Goal: Information Seeking & Learning: Learn about a topic

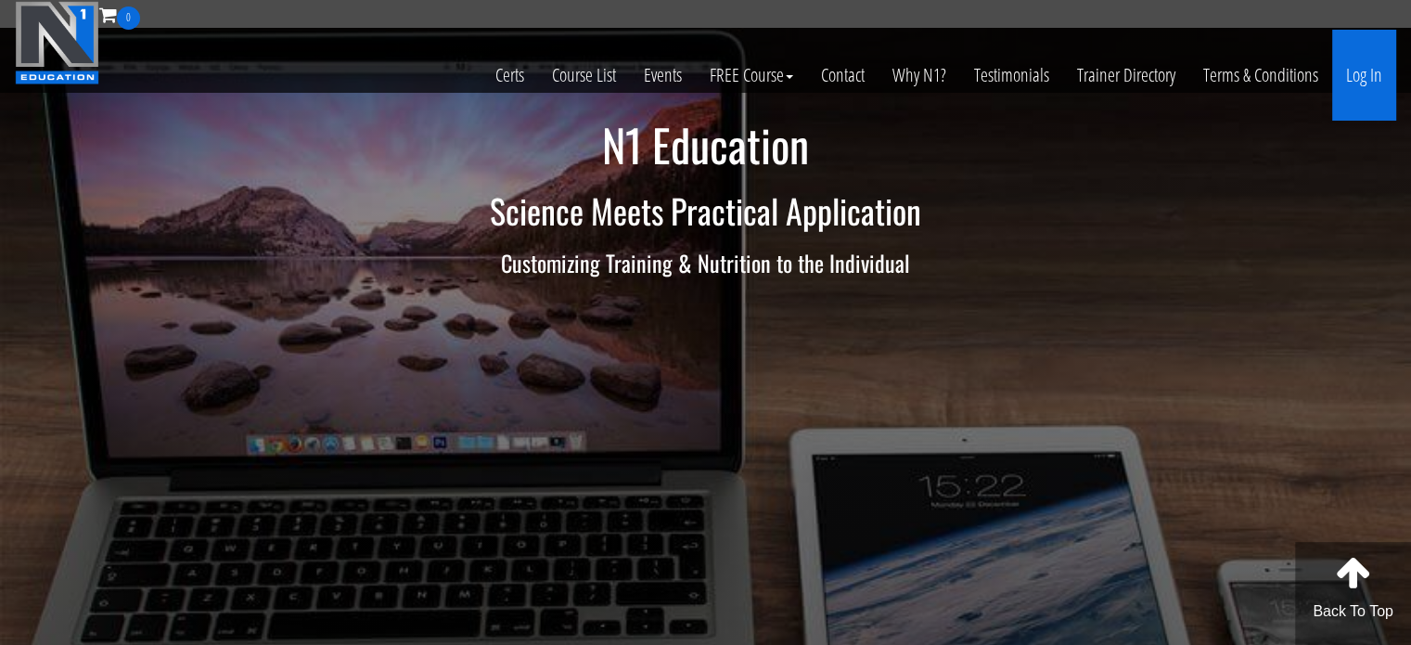
click at [1372, 89] on link "Log In" at bounding box center [1364, 75] width 64 height 91
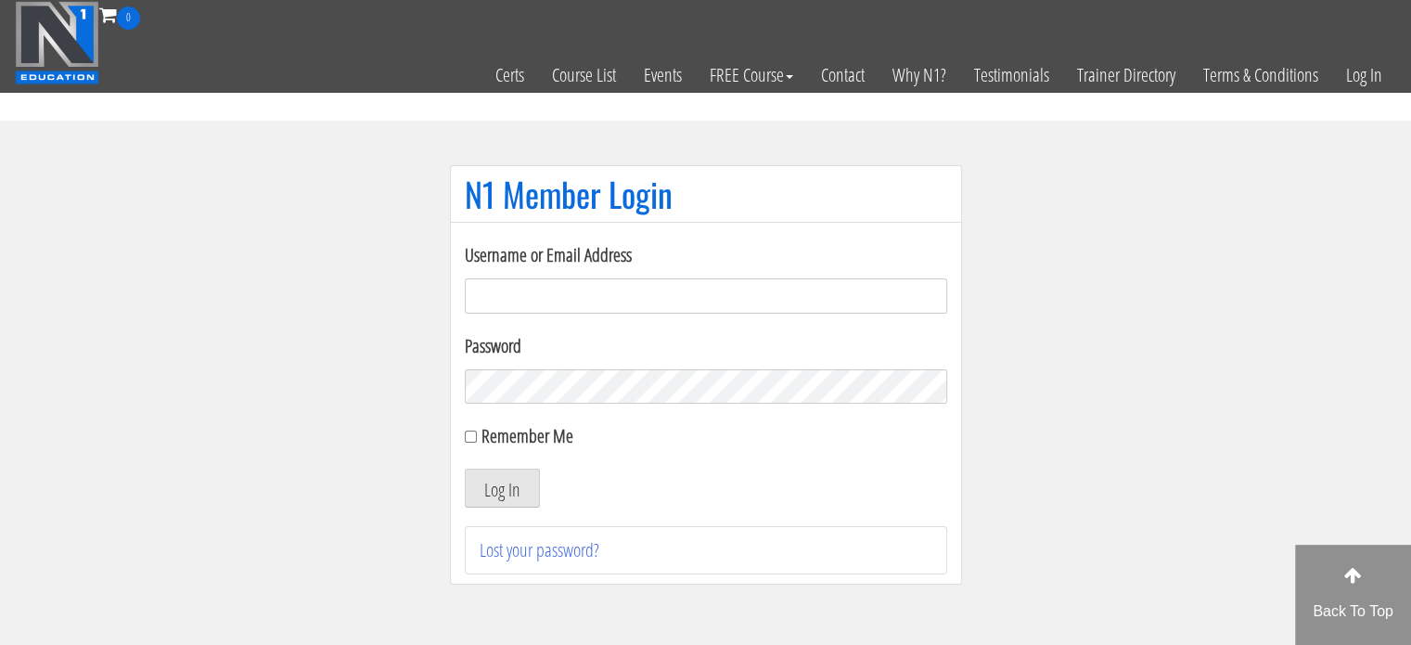
click at [536, 299] on input "Username or Email Address" at bounding box center [706, 295] width 482 height 35
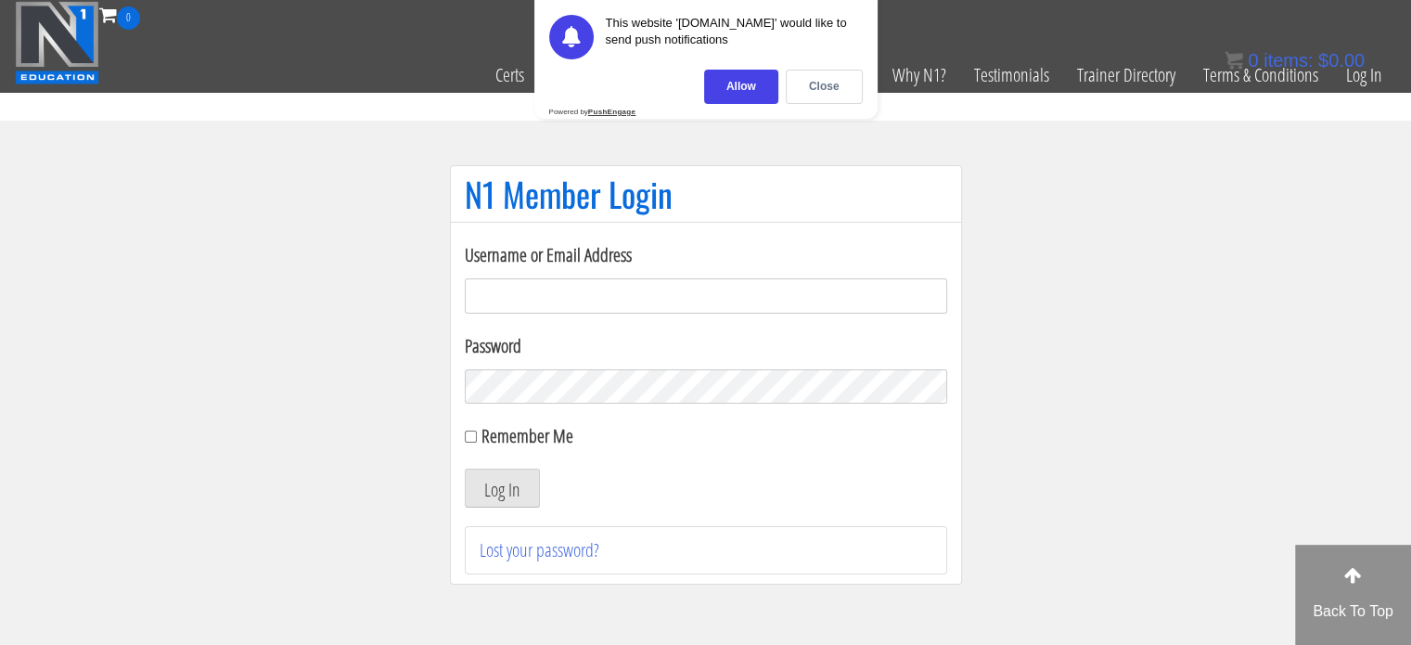
type input "[EMAIL_ADDRESS][DOMAIN_NAME]"
click at [465, 435] on input "Remember Me" at bounding box center [471, 436] width 12 height 12
checkbox input "true"
click at [498, 495] on button "Log In" at bounding box center [502, 487] width 75 height 39
click at [798, 90] on div "Close" at bounding box center [824, 87] width 77 height 34
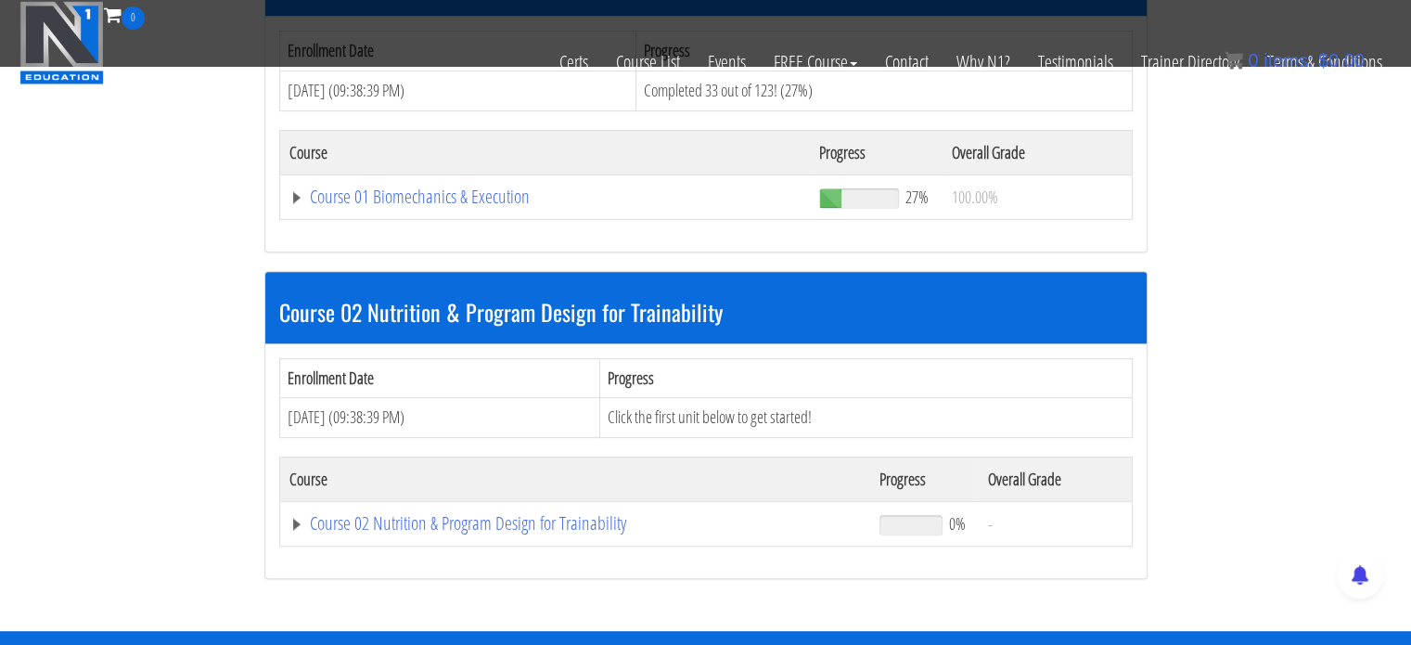
scroll to position [731, 0]
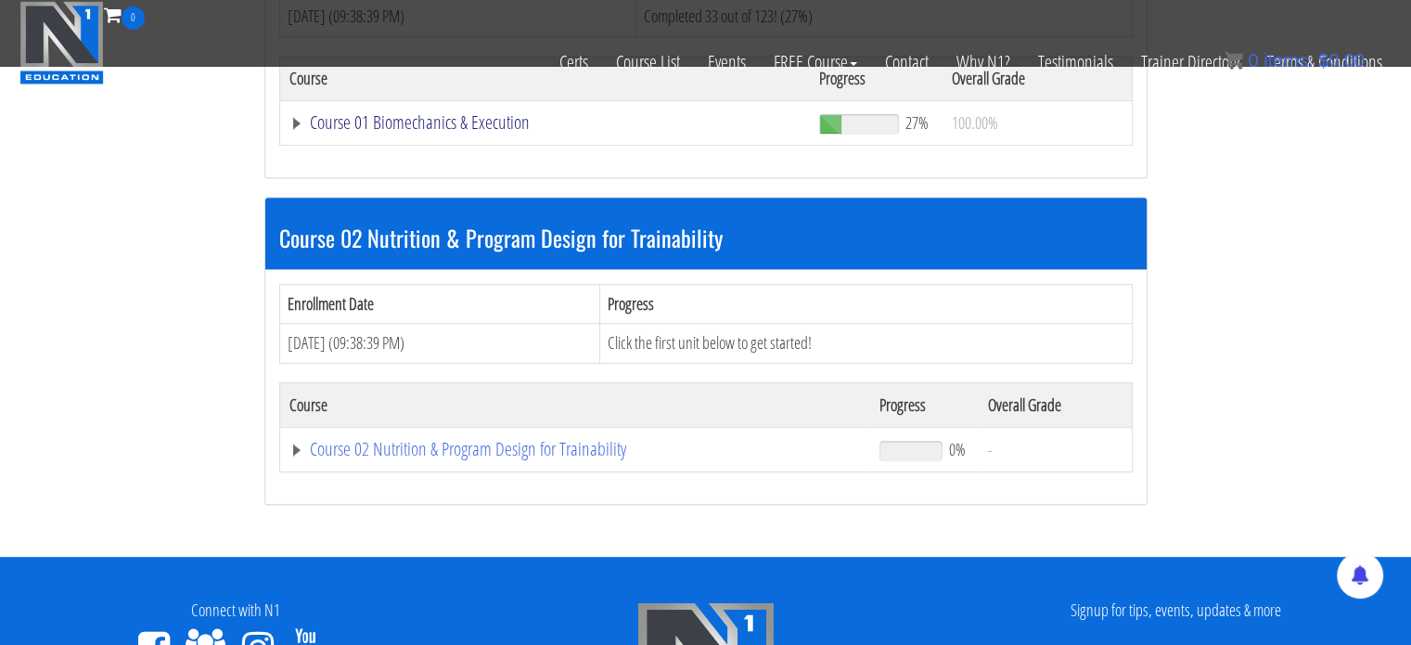
click at [501, 122] on link "Course 01 Biomechanics & Execution" at bounding box center [545, 122] width 512 height 19
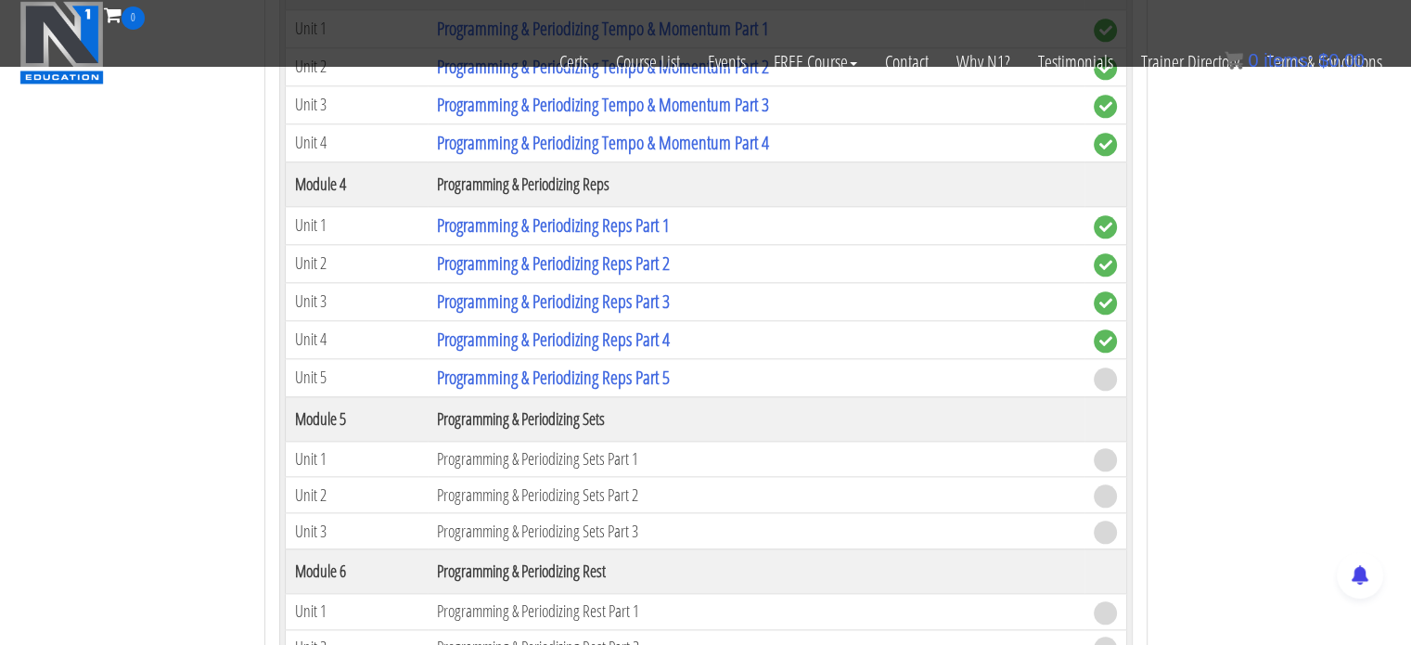
scroll to position [1992, 0]
click at [555, 366] on link "Programming & Periodizing Reps Part 5" at bounding box center [553, 378] width 233 height 25
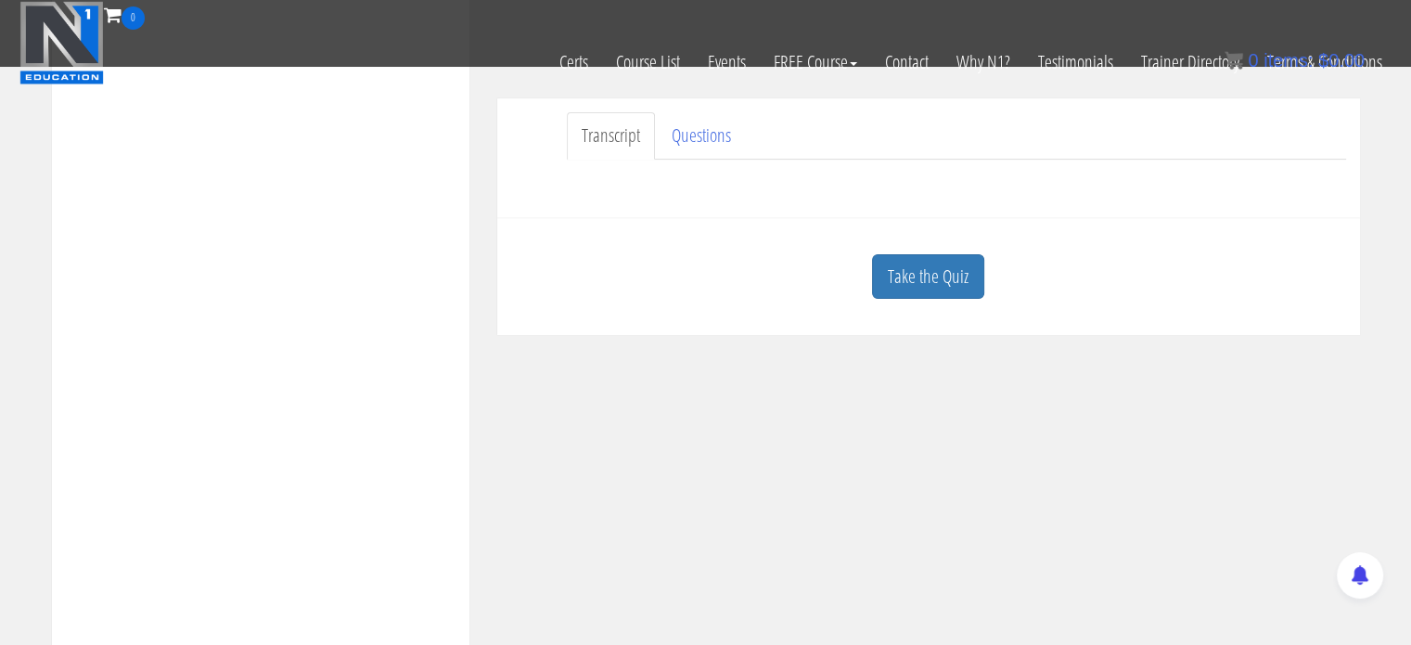
scroll to position [516, 0]
click at [931, 297] on div "Take the Quiz" at bounding box center [928, 274] width 835 height 90
click at [924, 263] on link "Take the Quiz" at bounding box center [928, 273] width 112 height 45
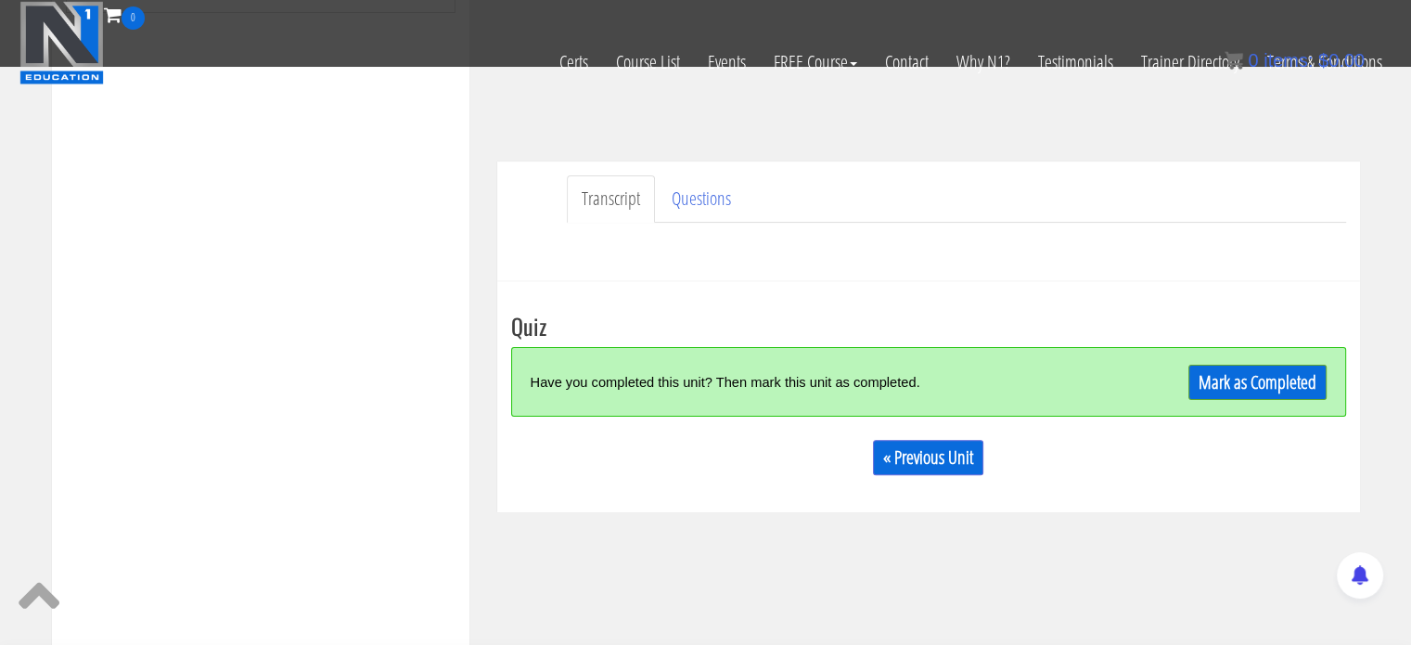
scroll to position [519, 0]
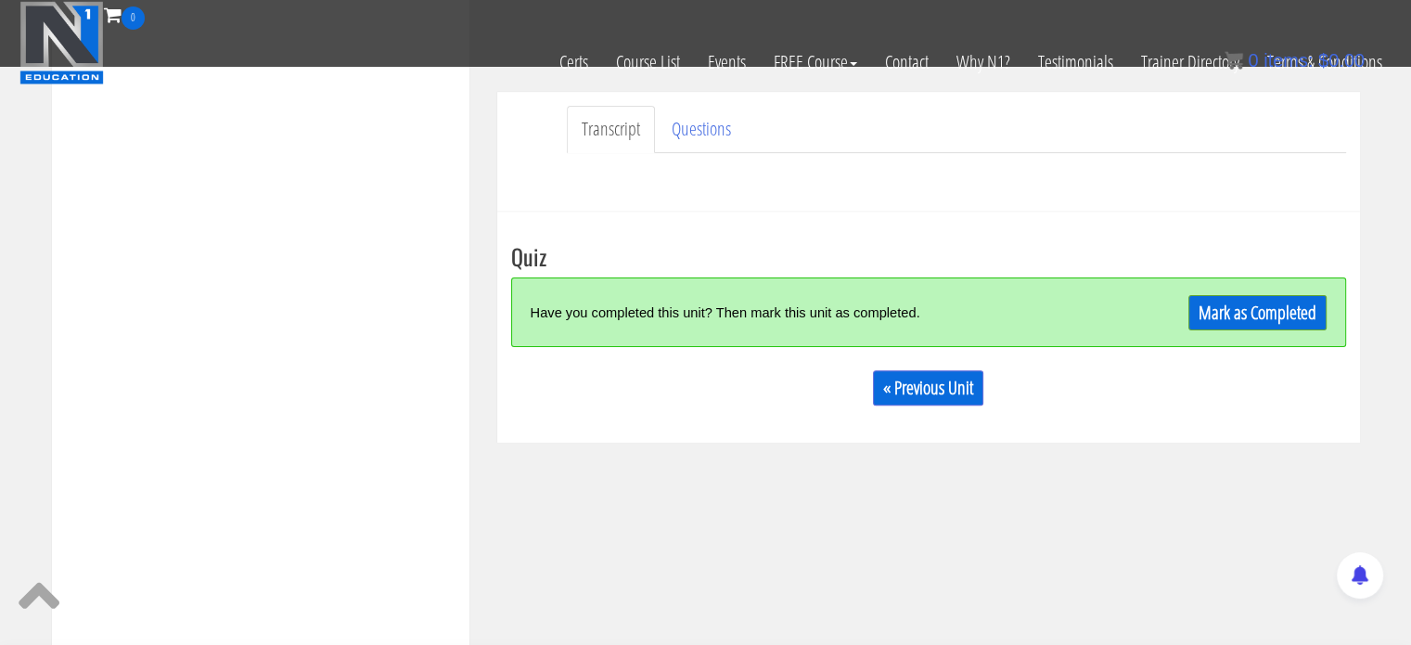
click at [1229, 484] on div "Course Keywords Top Points Course Progress Biomechanics Continued Education 0% …" at bounding box center [706, 130] width 1336 height 1047
click at [1244, 295] on div "Mark as Completed" at bounding box center [1222, 312] width 209 height 40
click at [1244, 305] on link "Mark as Completed" at bounding box center [1257, 312] width 138 height 35
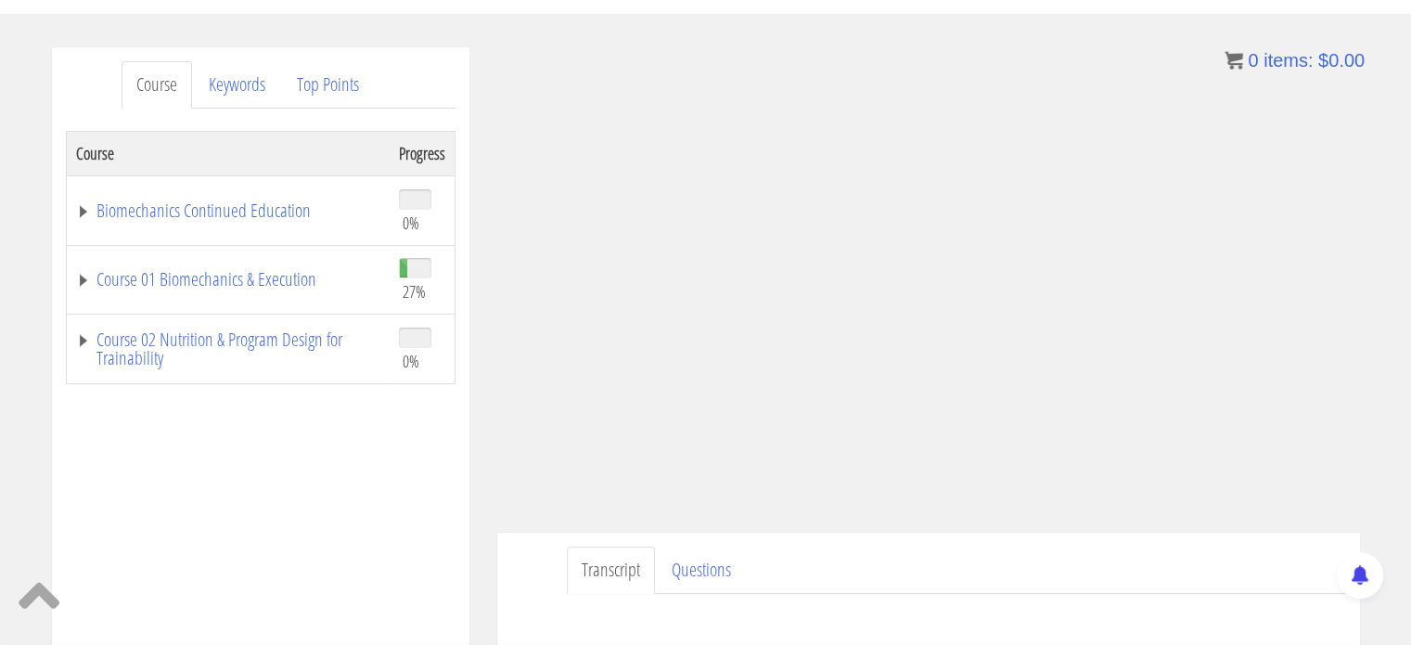
scroll to position [197, 0]
click at [199, 281] on link "Course 01 Biomechanics & Execution" at bounding box center [228, 278] width 304 height 19
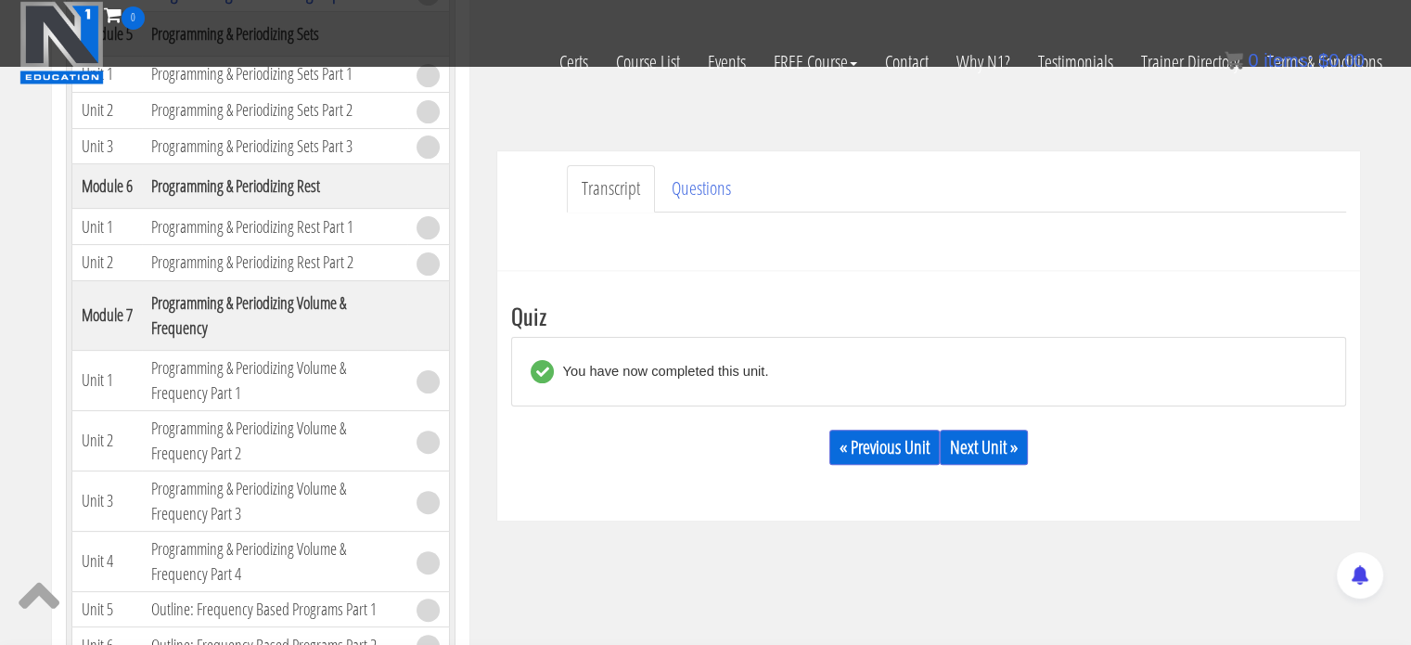
scroll to position [460, 0]
click at [973, 446] on link "Next Unit »" at bounding box center [984, 446] width 88 height 35
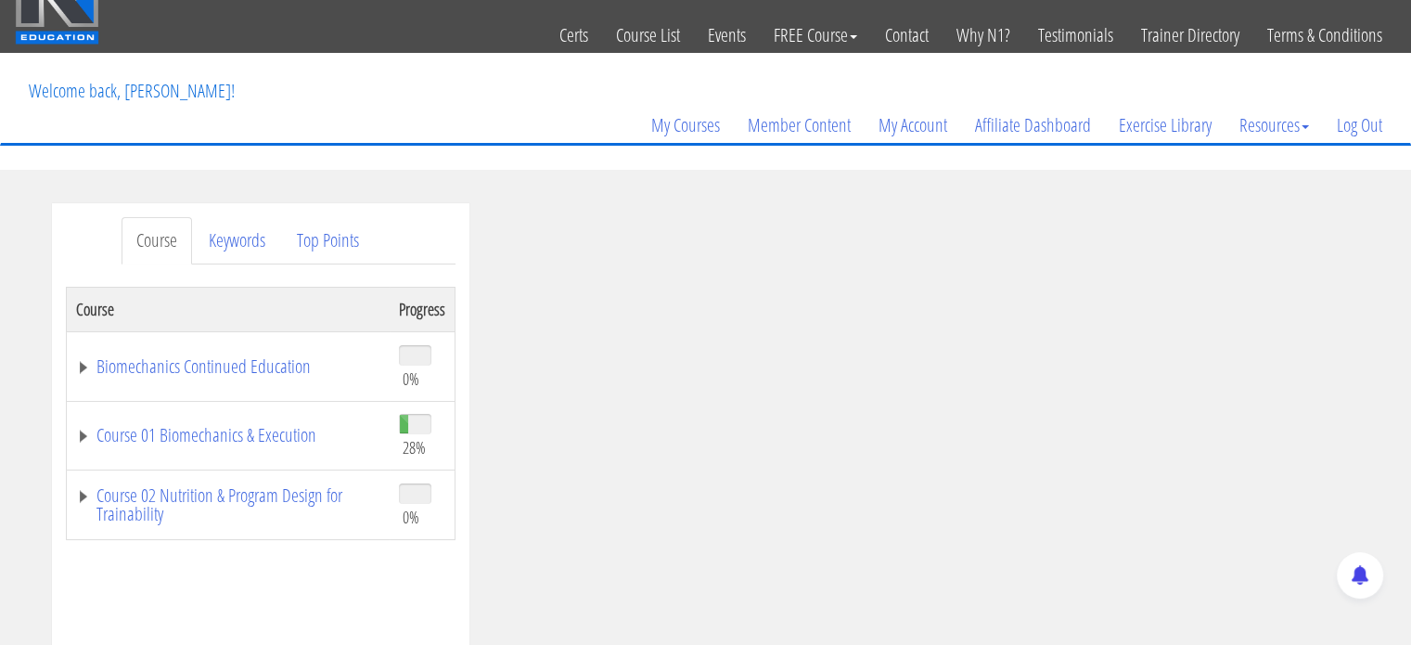
scroll to position [44, 0]
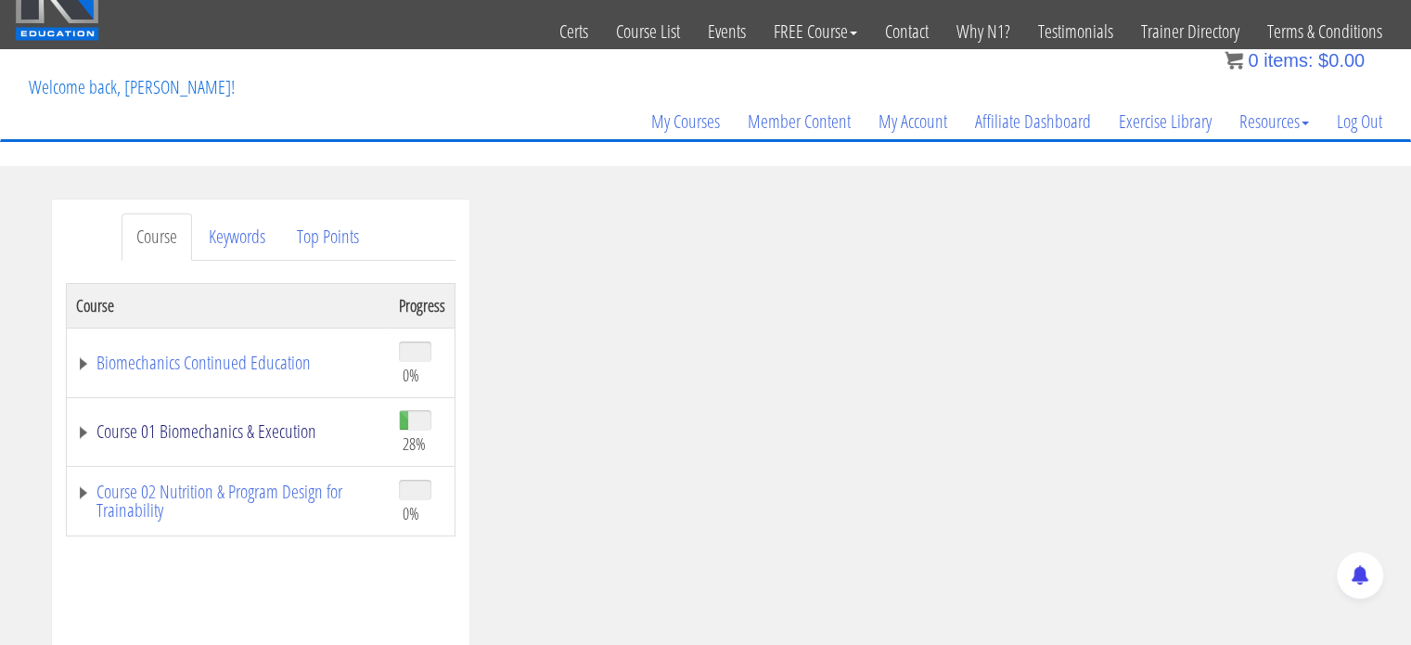
click at [281, 436] on link "Course 01 Biomechanics & Execution" at bounding box center [228, 431] width 304 height 19
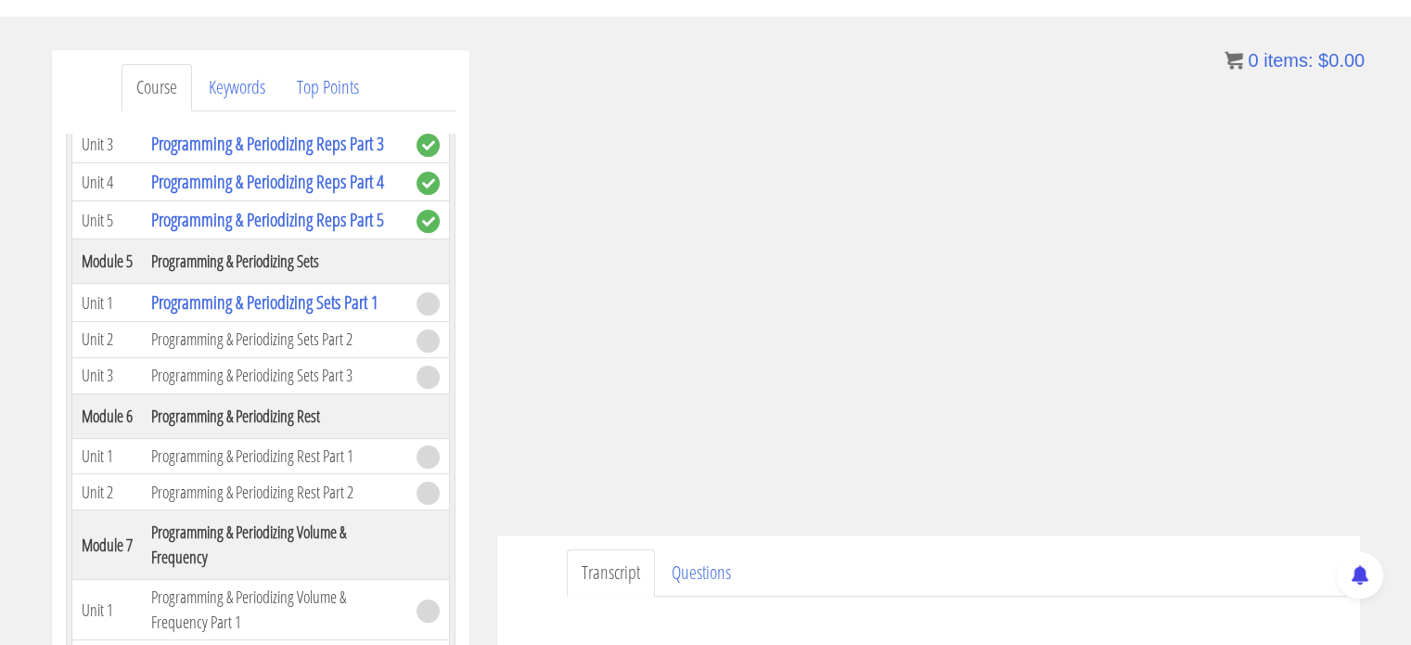
scroll to position [182, 0]
